Goal: Learn about a topic

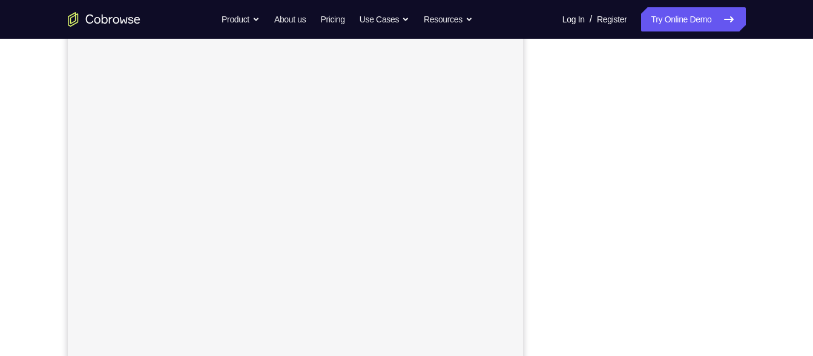
scroll to position [101, 0]
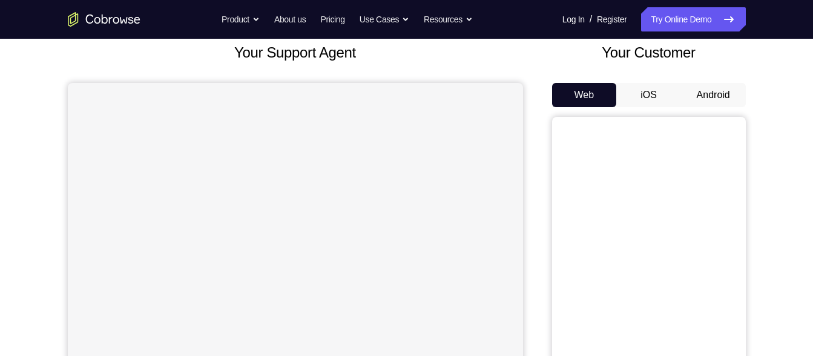
scroll to position [73, 0]
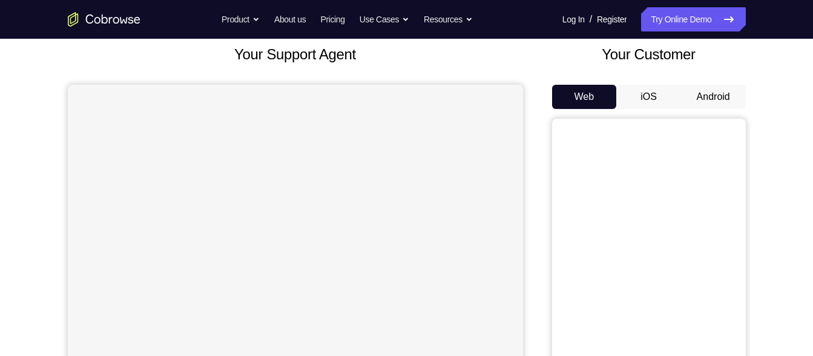
click at [722, 108] on button "Android" at bounding box center [713, 97] width 65 height 24
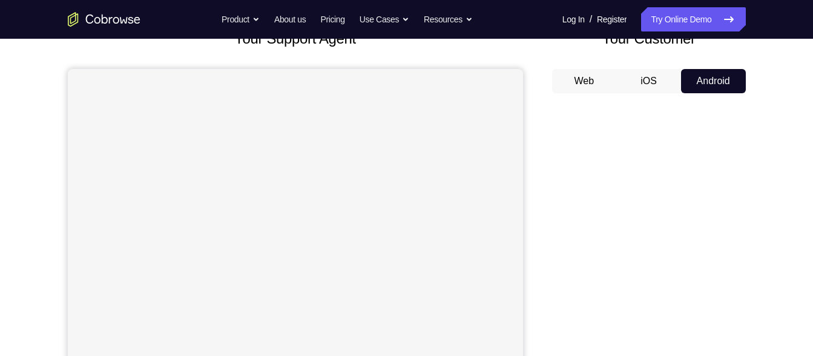
scroll to position [88, 0]
click at [642, 78] on button "iOS" at bounding box center [649, 82] width 65 height 24
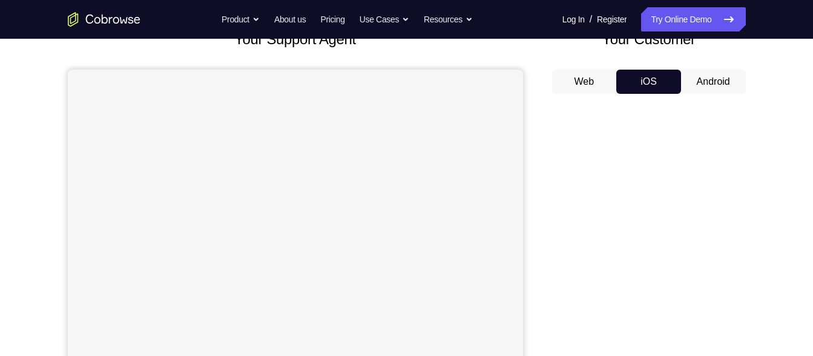
click at [712, 78] on button "Android" at bounding box center [713, 82] width 65 height 24
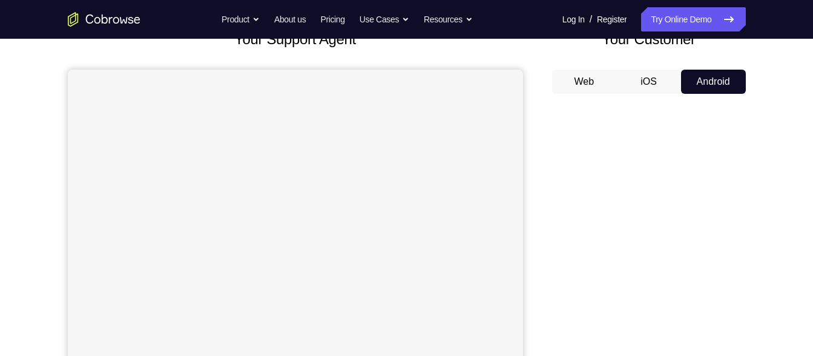
click at [709, 96] on div "Web iOS Android" at bounding box center [649, 273] width 194 height 406
click at [707, 84] on button "Android" at bounding box center [713, 82] width 65 height 24
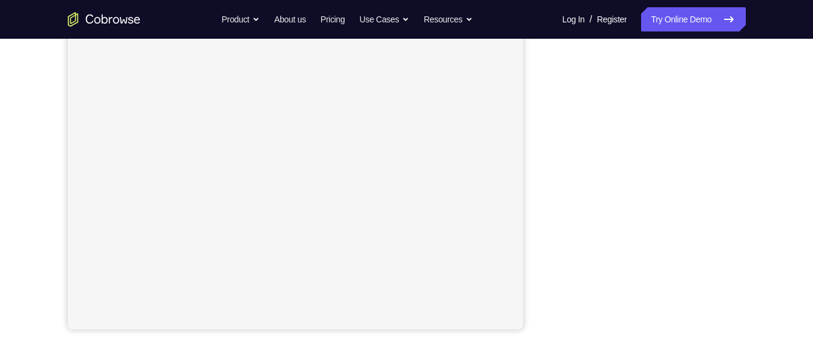
scroll to position [250, 0]
